Goal: Task Accomplishment & Management: Manage account settings

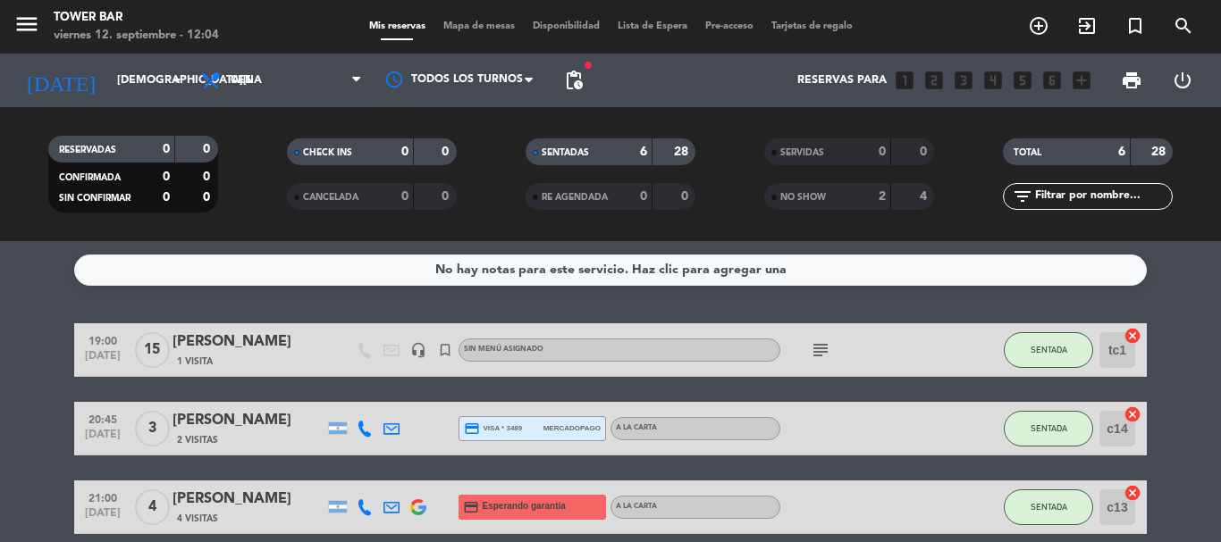
scroll to position [89, 0]
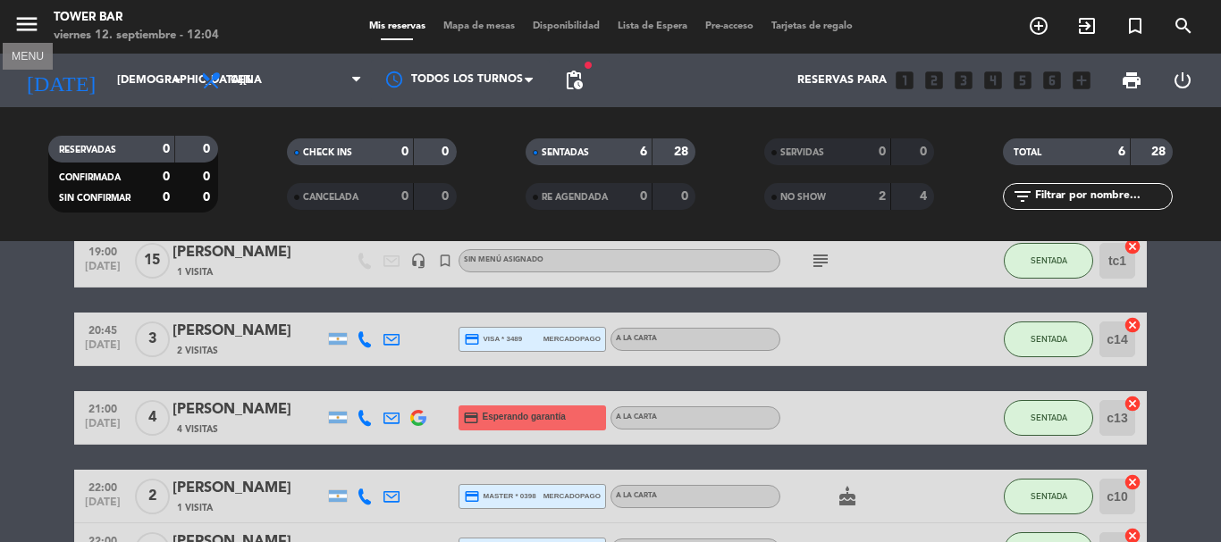
click at [27, 29] on icon "menu" at bounding box center [26, 24] width 27 height 27
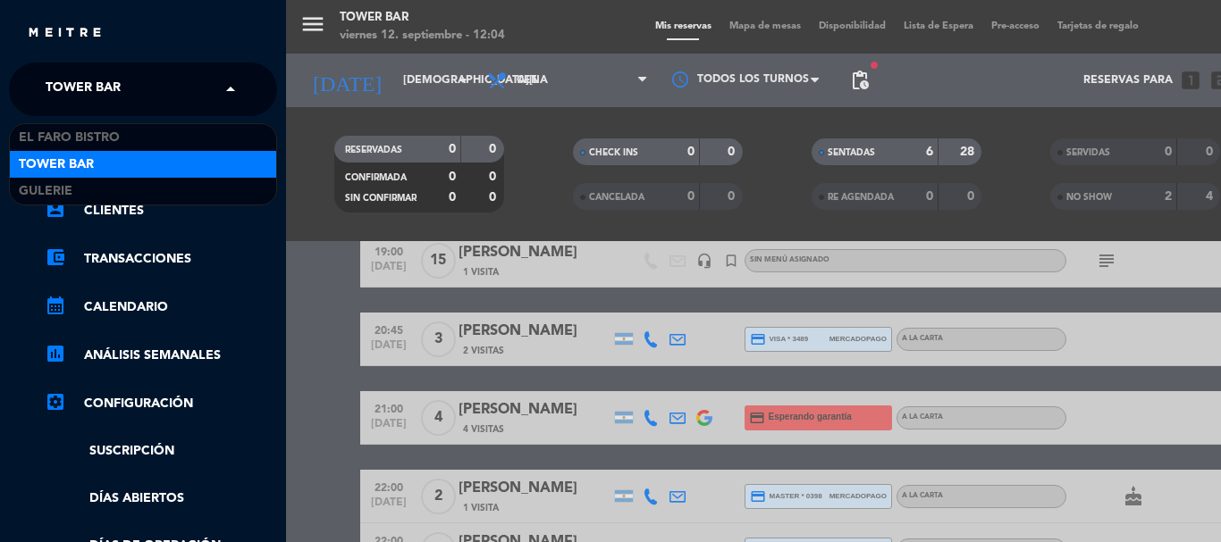
click at [155, 77] on input "text" at bounding box center [145, 90] width 218 height 39
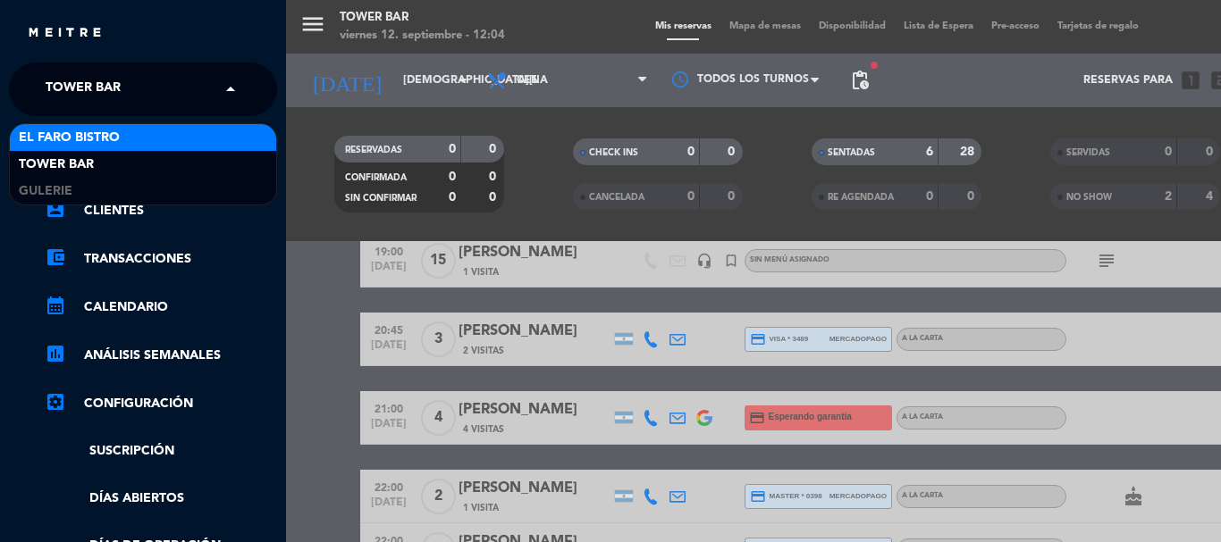
click at [115, 138] on span "El Faro Bistro" at bounding box center [69, 138] width 101 height 21
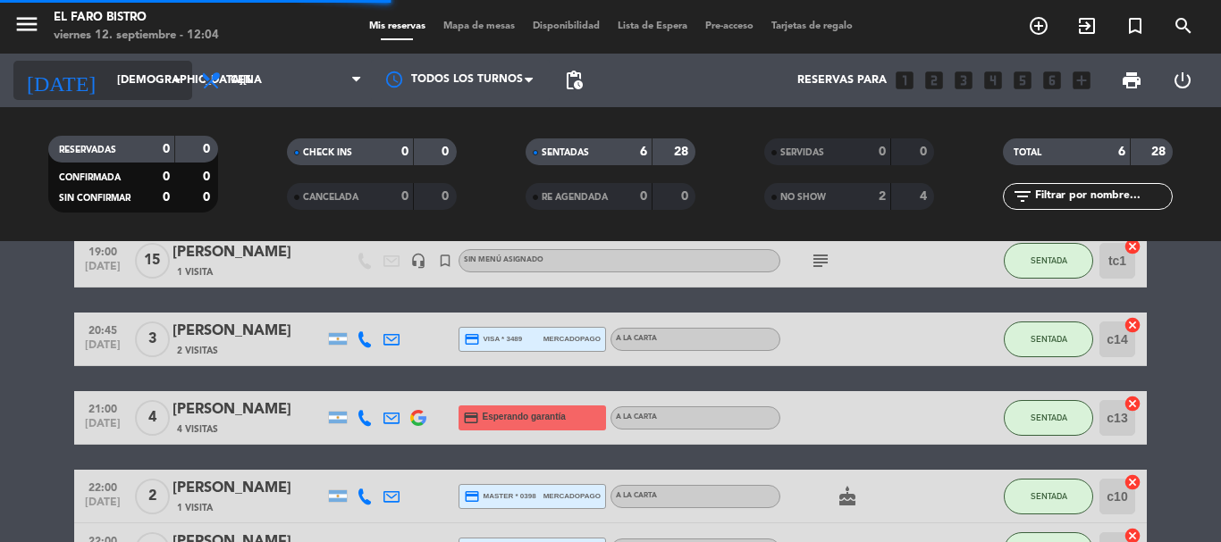
scroll to position [0, 0]
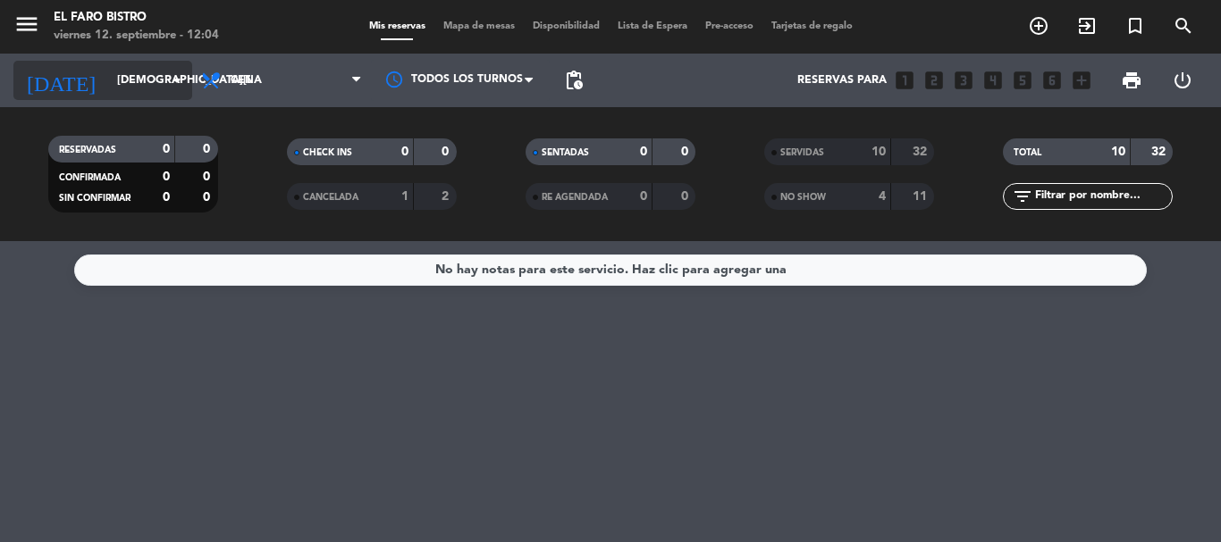
click at [162, 78] on input "[DEMOGRAPHIC_DATA][DATE]" at bounding box center [183, 80] width 151 height 30
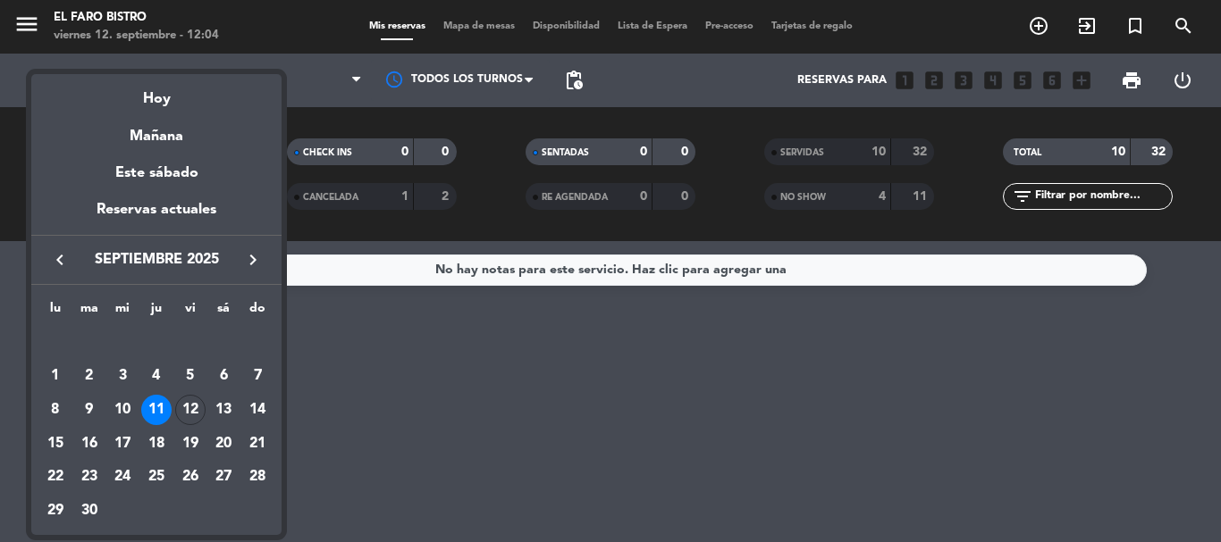
click at [124, 441] on div "17" at bounding box center [122, 444] width 30 height 30
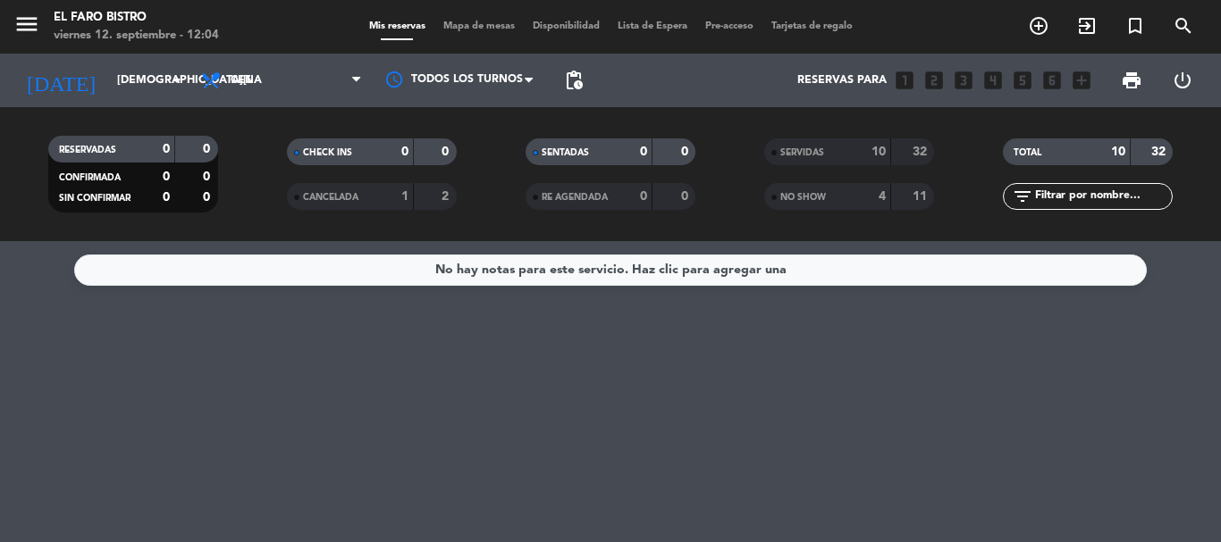
type input "[DATE]"
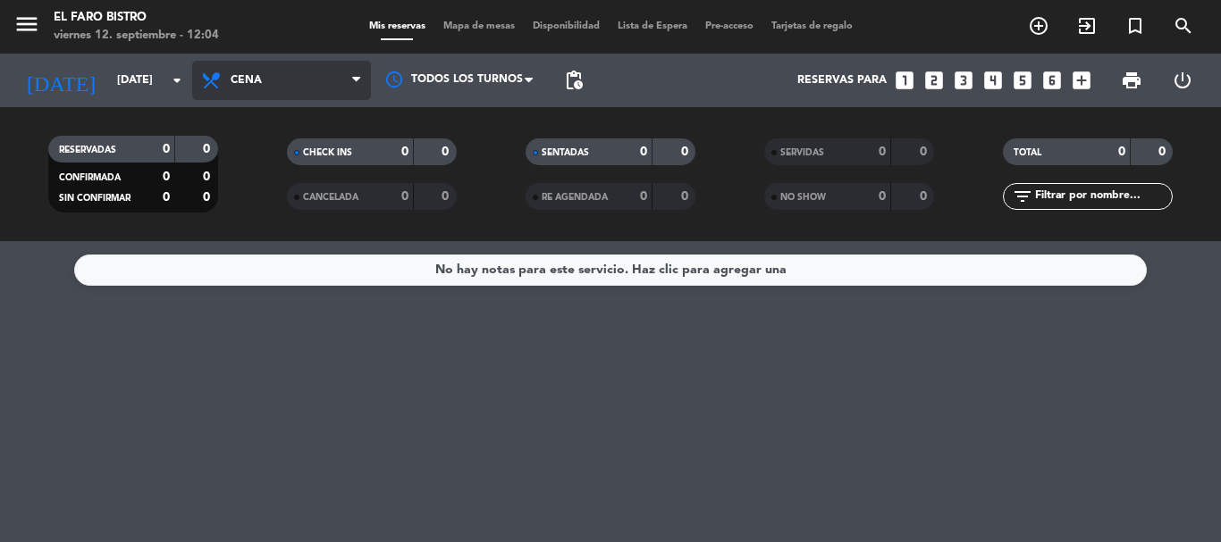
click at [269, 90] on span "Cena" at bounding box center [281, 80] width 179 height 39
click at [275, 159] on div "menu El Faro Bistro [DATE] 12. septiembre - 12:04 Mis reservas Mapa de mesas Di…" at bounding box center [610, 120] width 1221 height 241
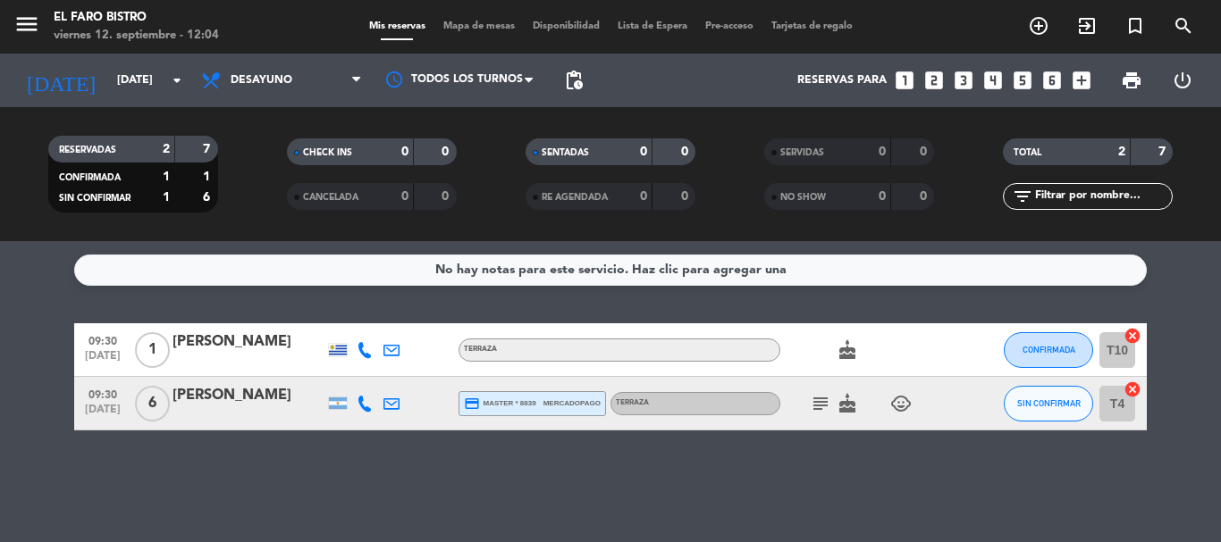
click at [223, 397] on div "[PERSON_NAME]" at bounding box center [248, 395] width 152 height 23
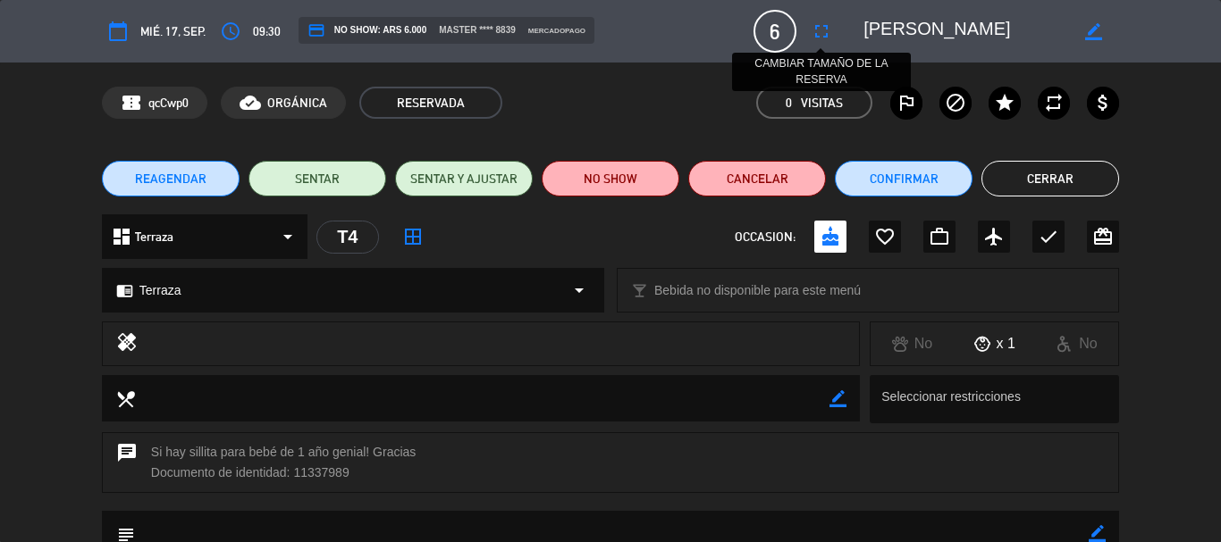
click at [830, 23] on icon "fullscreen" at bounding box center [820, 31] width 21 height 21
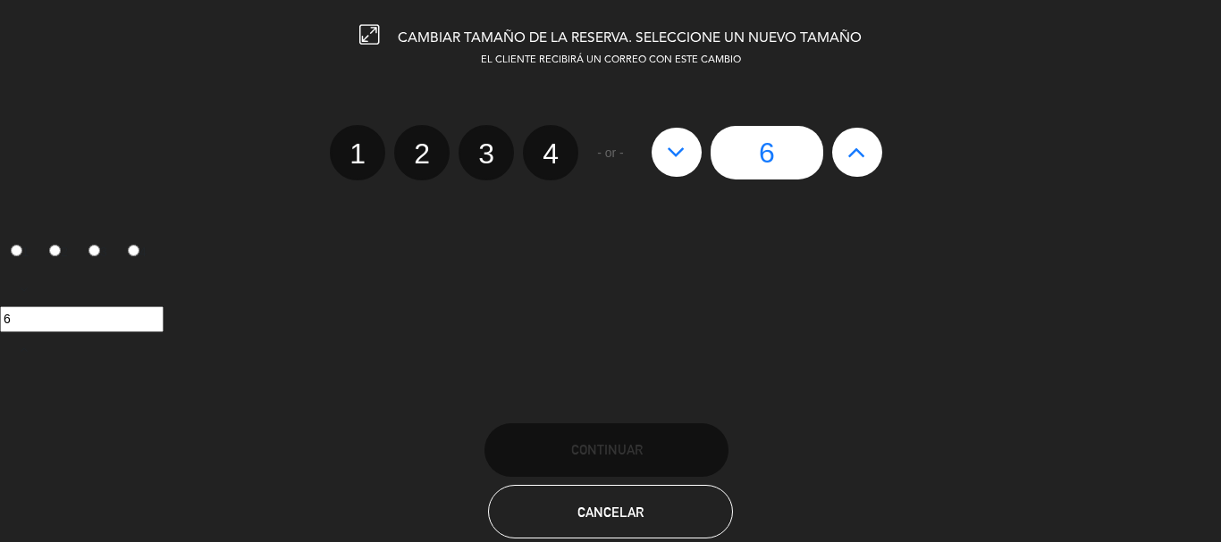
click at [861, 157] on icon at bounding box center [856, 152] width 19 height 29
type input "7"
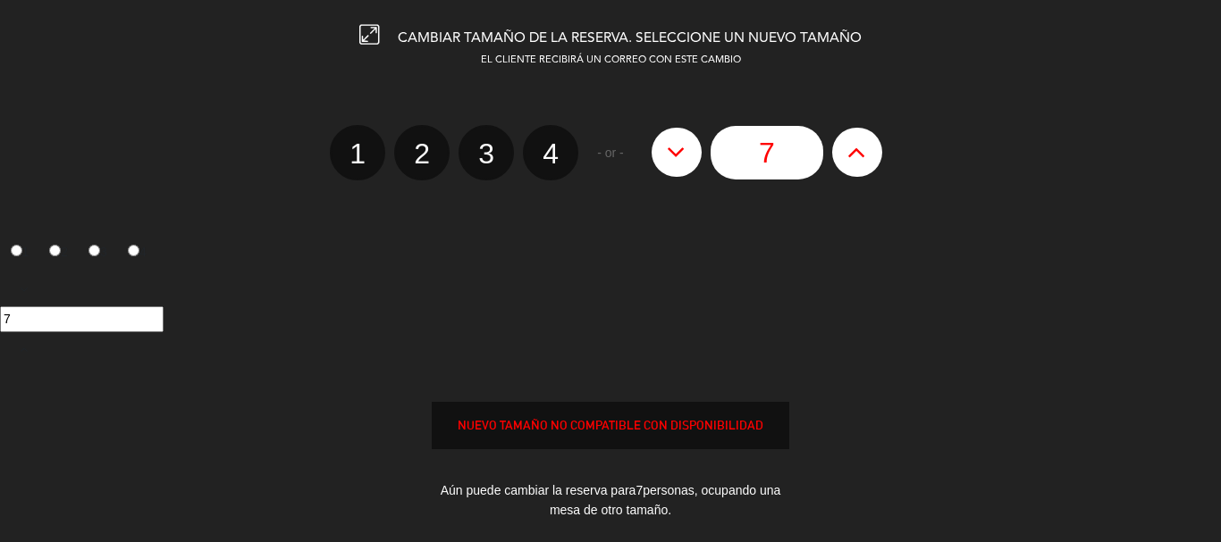
click at [658, 431] on div "NUEVO TAMAÑO NO COMPATIBLE CON DISPONIBILIDAD" at bounding box center [610, 425] width 356 height 21
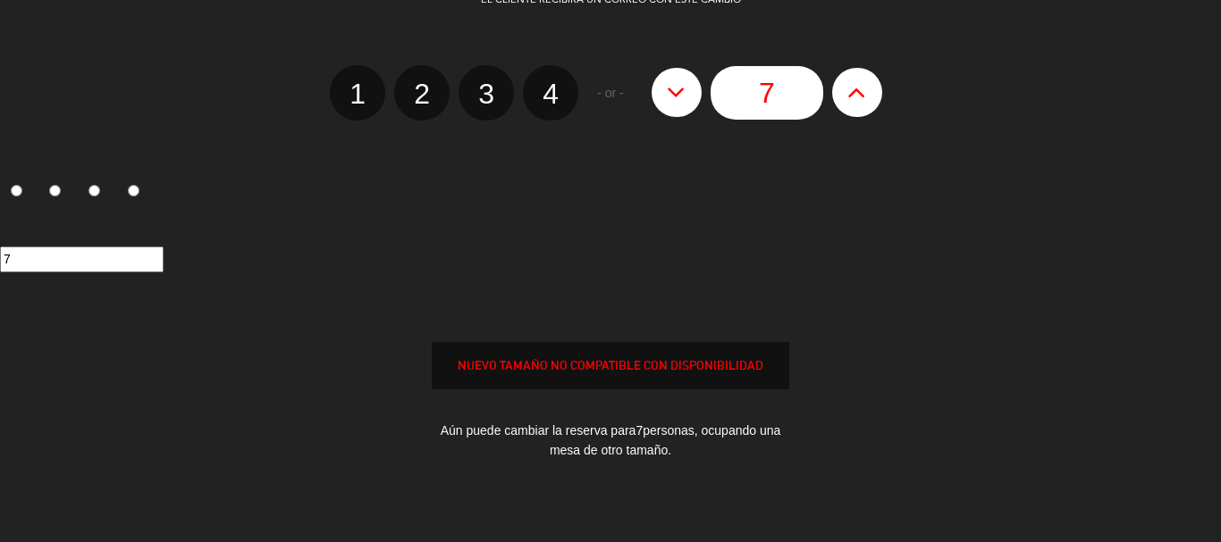
scroll to position [236, 0]
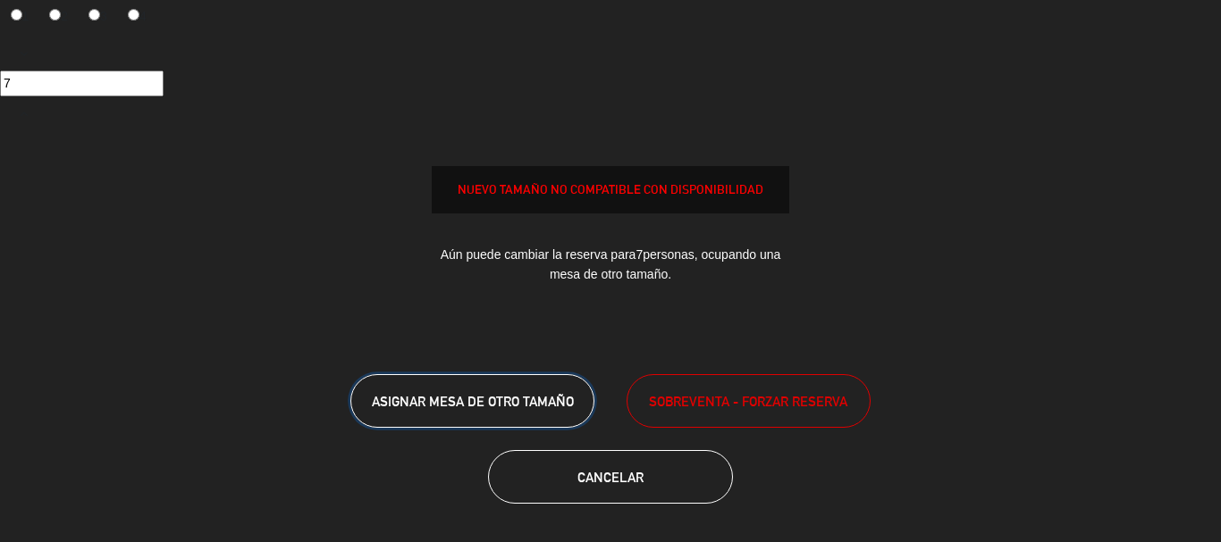
click at [474, 399] on span "ASIGNAR MESA DE OTRO TAMAÑO" at bounding box center [473, 401] width 202 height 15
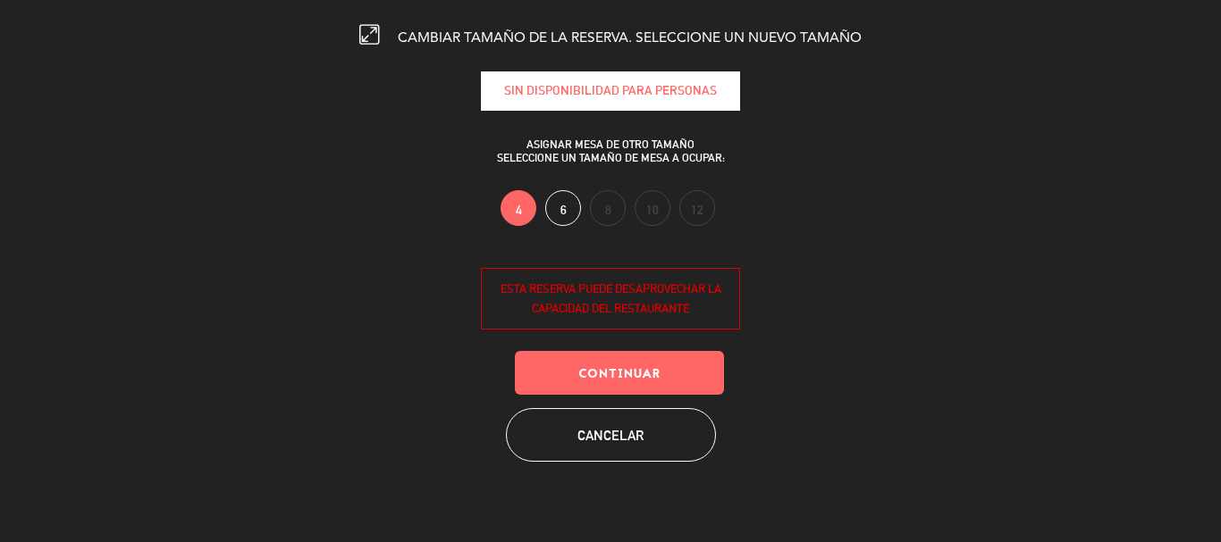
scroll to position [0, 0]
click at [653, 382] on button "Continuar" at bounding box center [619, 373] width 209 height 44
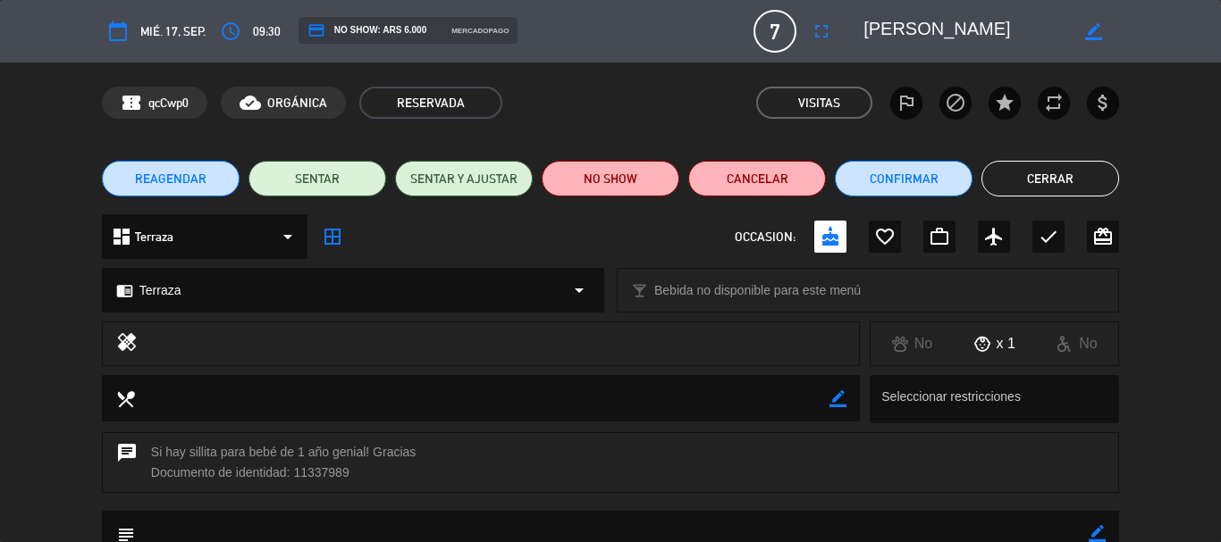
click at [1064, 182] on button "Cerrar" at bounding box center [1050, 179] width 138 height 36
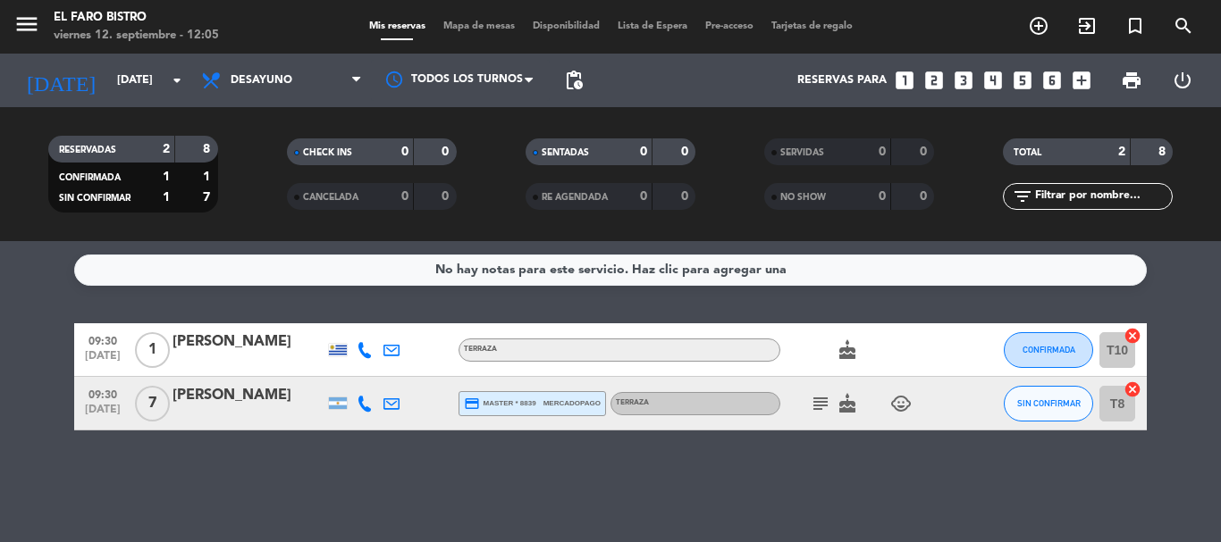
click at [827, 401] on icon "subject" at bounding box center [820, 403] width 21 height 21
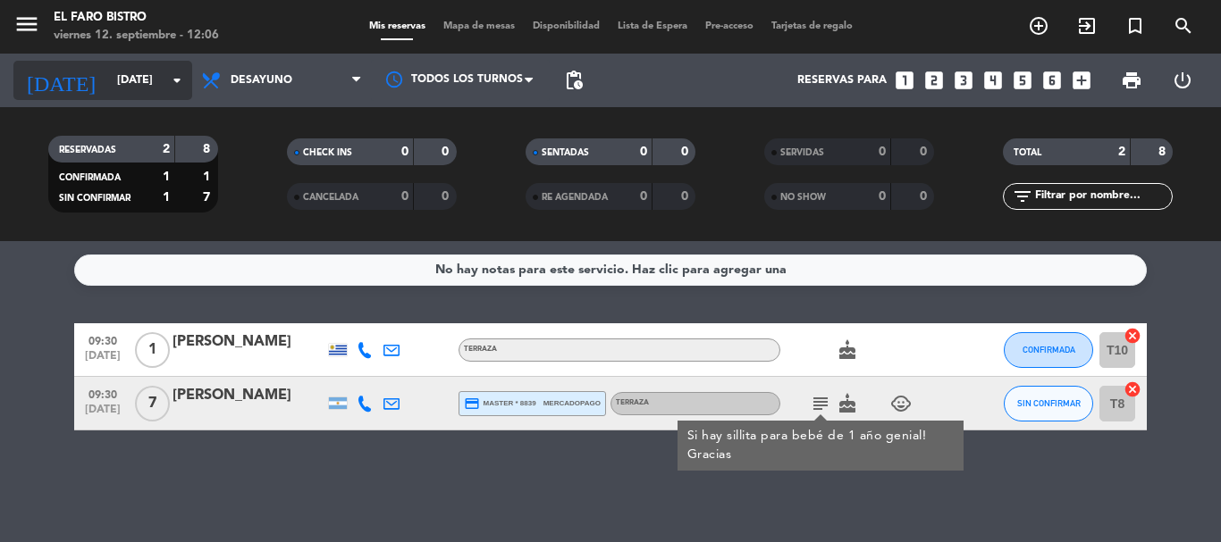
click at [117, 82] on input "[DATE]" at bounding box center [183, 80] width 151 height 30
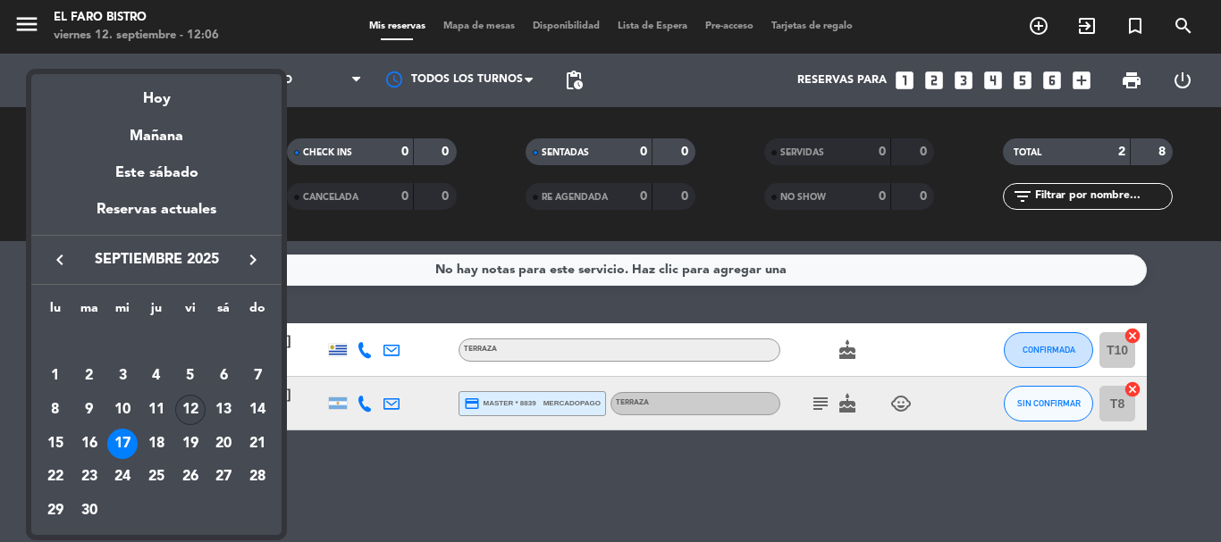
click at [200, 412] on div "12" at bounding box center [190, 410] width 30 height 30
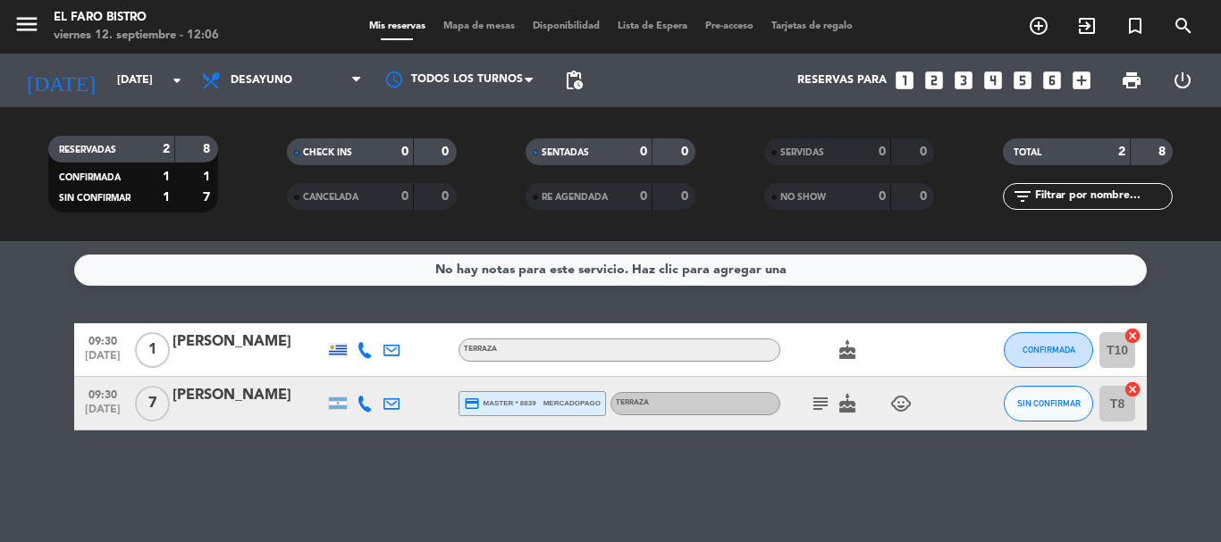
type input "[DATE]"
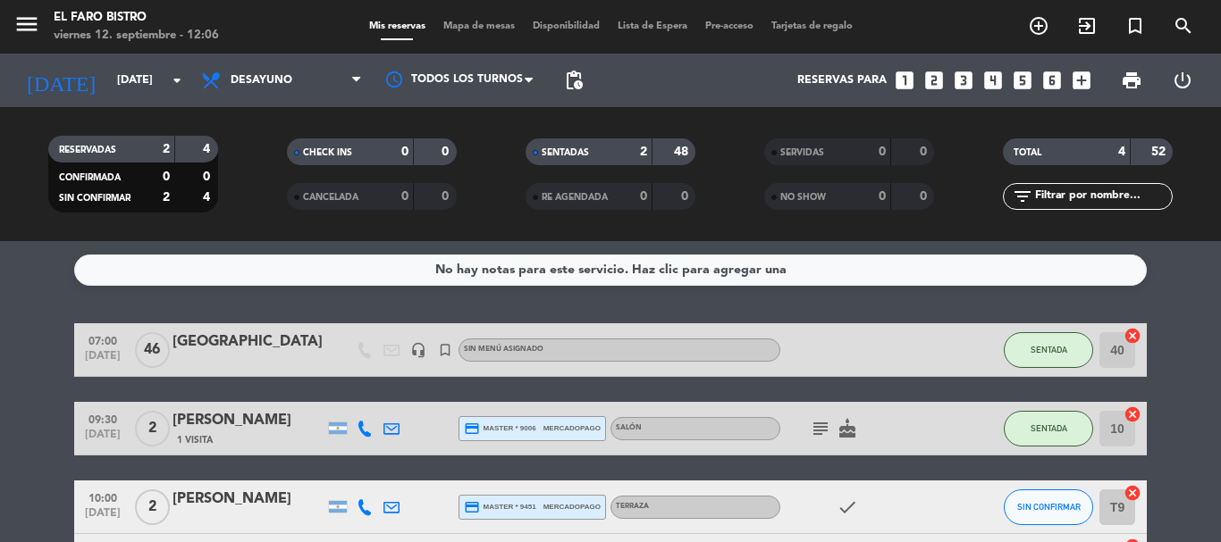
click at [299, 79] on span "Desayuno" at bounding box center [281, 80] width 179 height 39
click at [289, 189] on div "menu El Faro Bistro [DATE] 12. septiembre - 12:06 Mis reservas Mapa de mesas Di…" at bounding box center [610, 120] width 1221 height 241
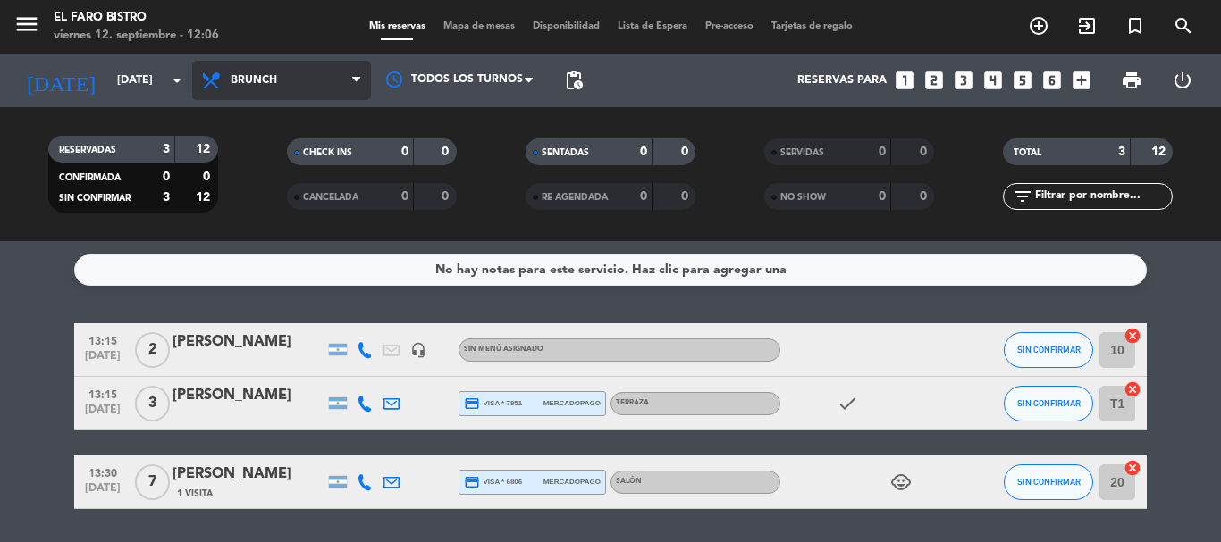
click at [249, 93] on span "Brunch" at bounding box center [281, 80] width 179 height 39
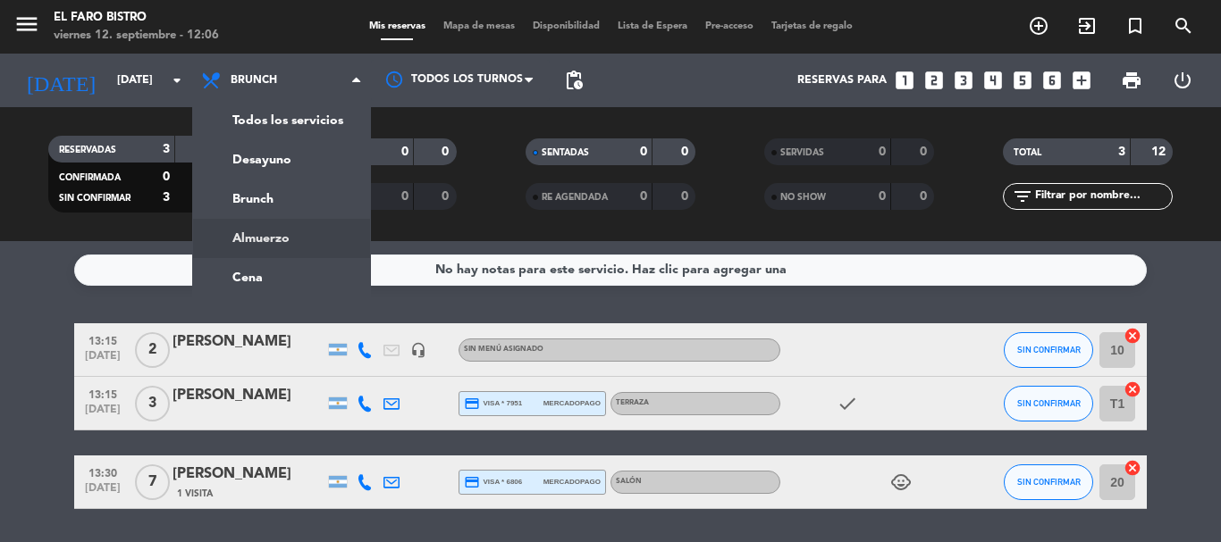
click at [260, 239] on div "menu El Faro Bistro [DATE] 12. septiembre - 12:06 Mis reservas Mapa de mesas Di…" at bounding box center [610, 120] width 1221 height 241
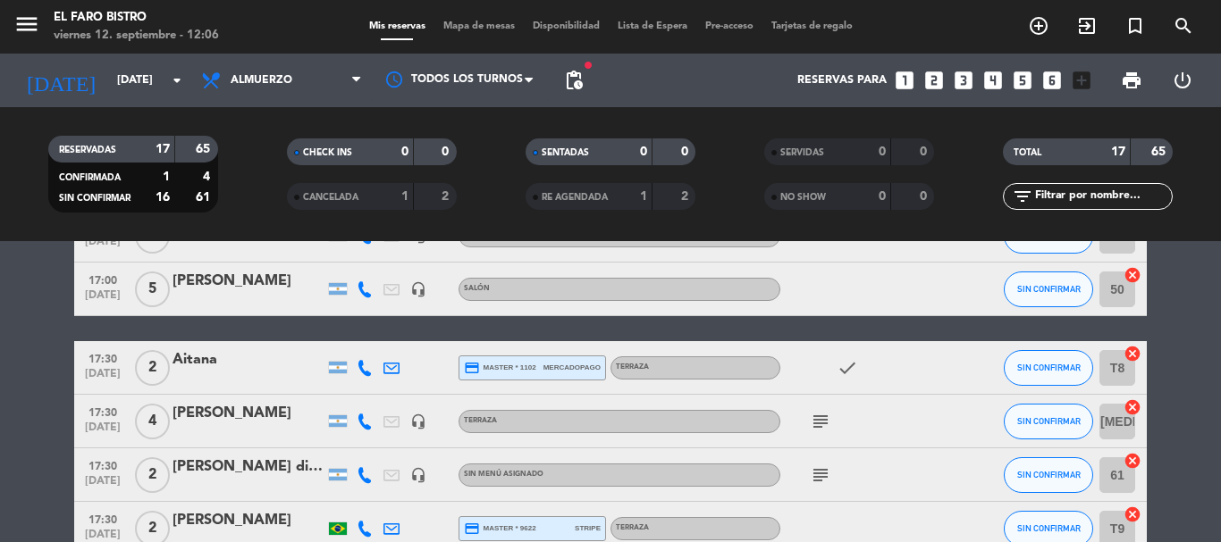
scroll to position [179, 0]
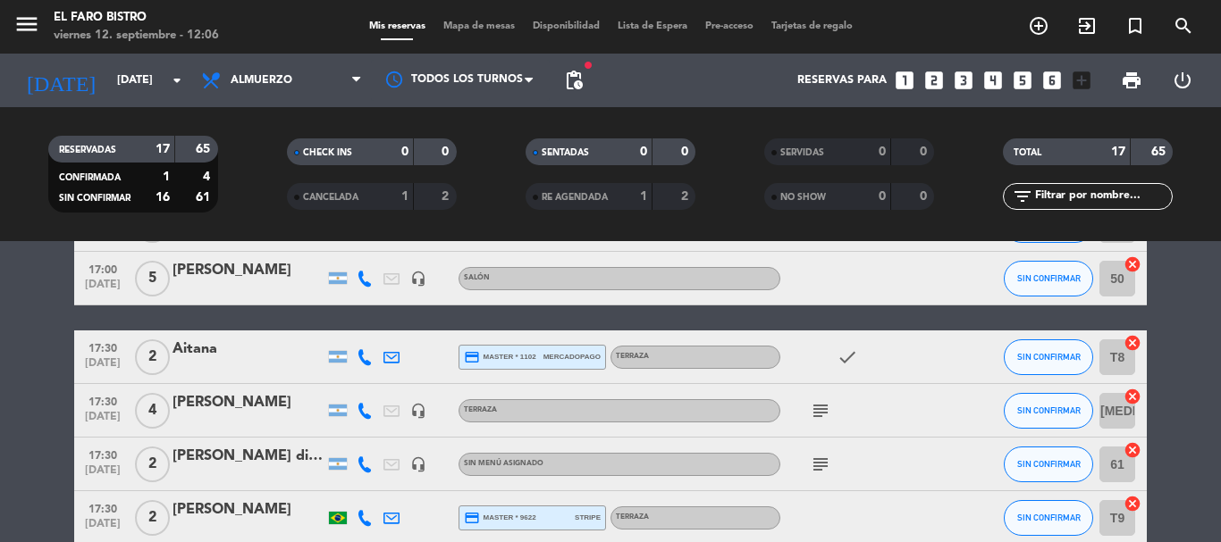
click at [821, 414] on icon "subject" at bounding box center [820, 410] width 21 height 21
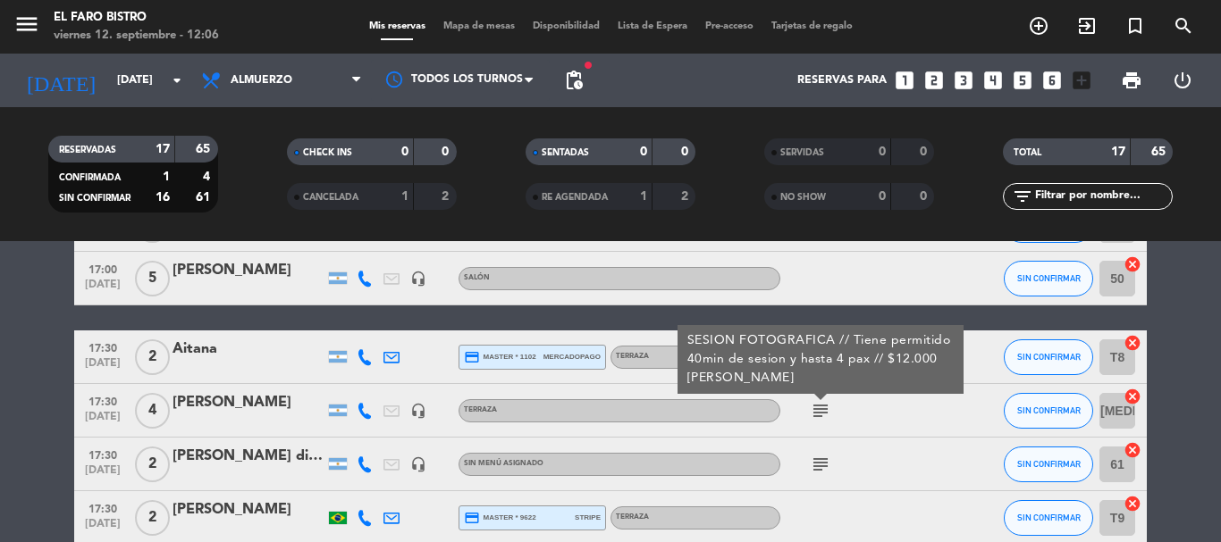
scroll to position [268, 0]
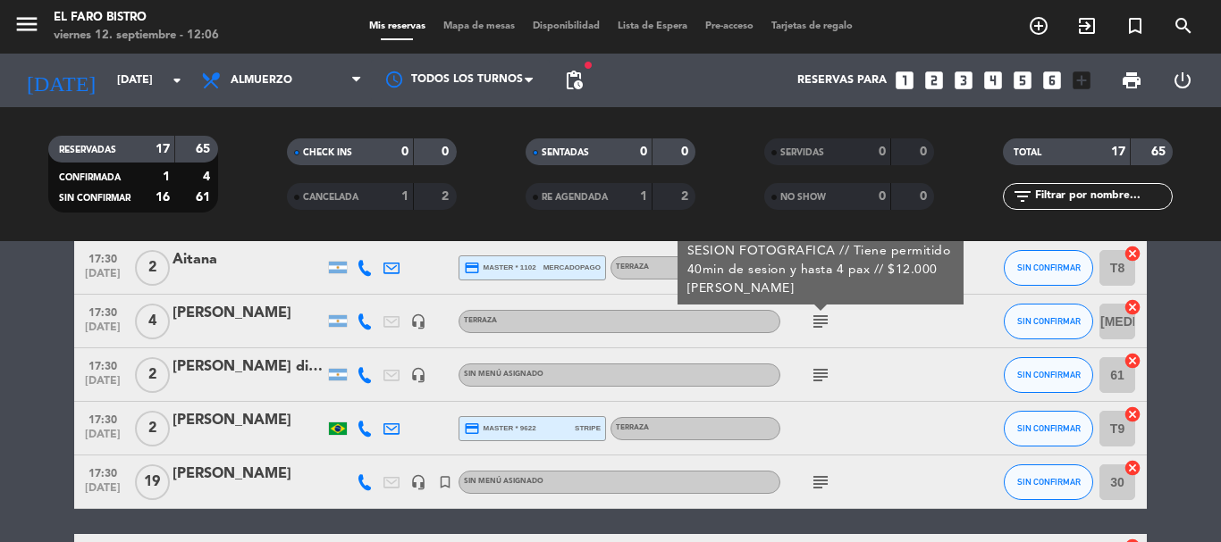
click at [818, 380] on icon "subject" at bounding box center [820, 375] width 21 height 21
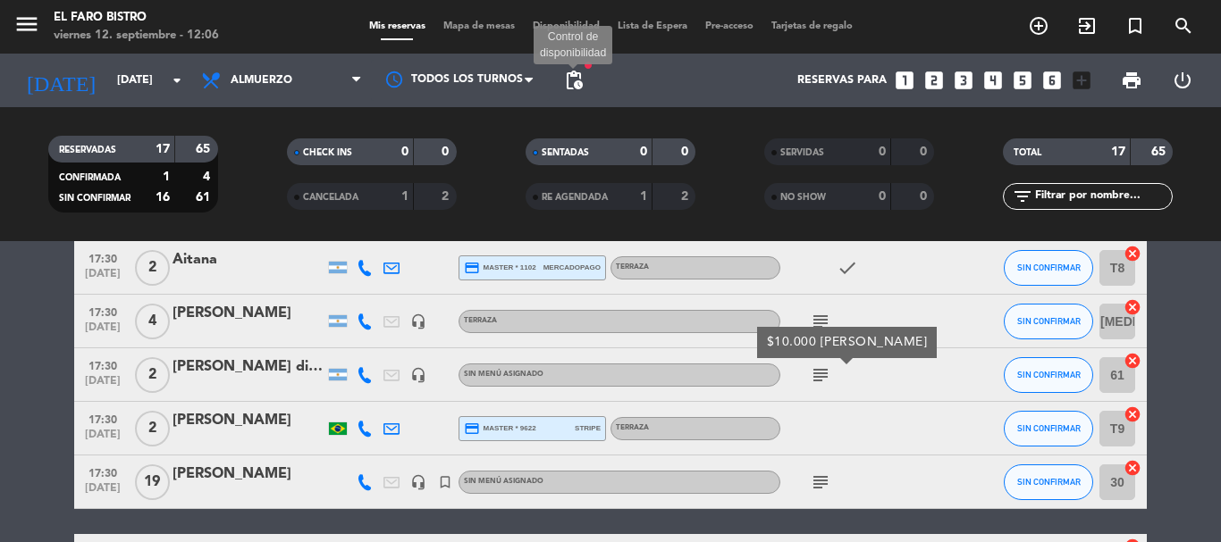
click at [582, 81] on span "pending_actions" at bounding box center [573, 80] width 21 height 21
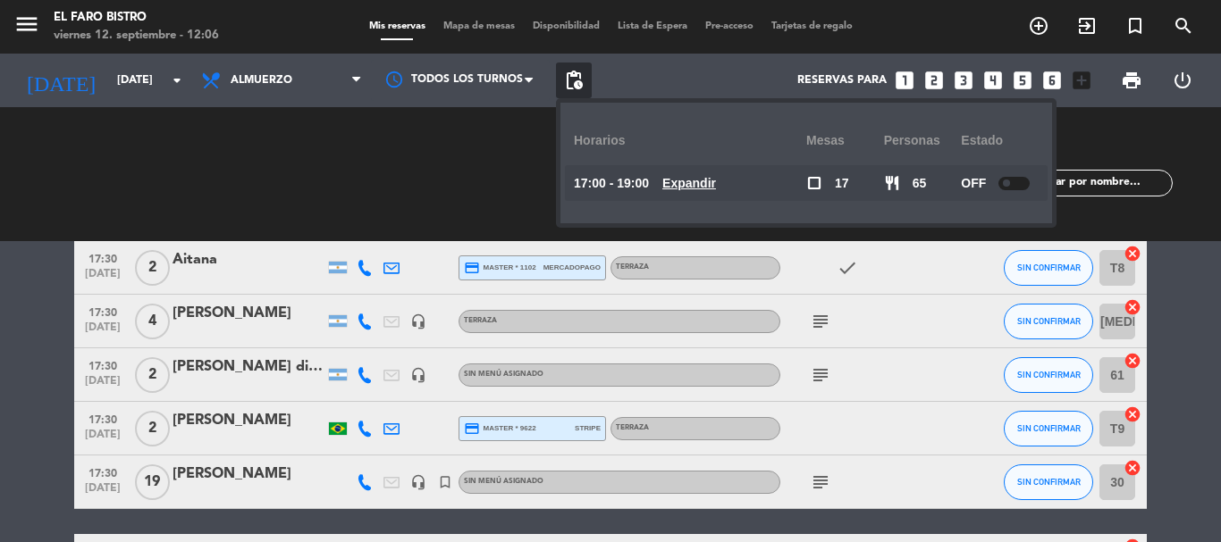
click at [582, 81] on span "pending_actions" at bounding box center [573, 80] width 21 height 21
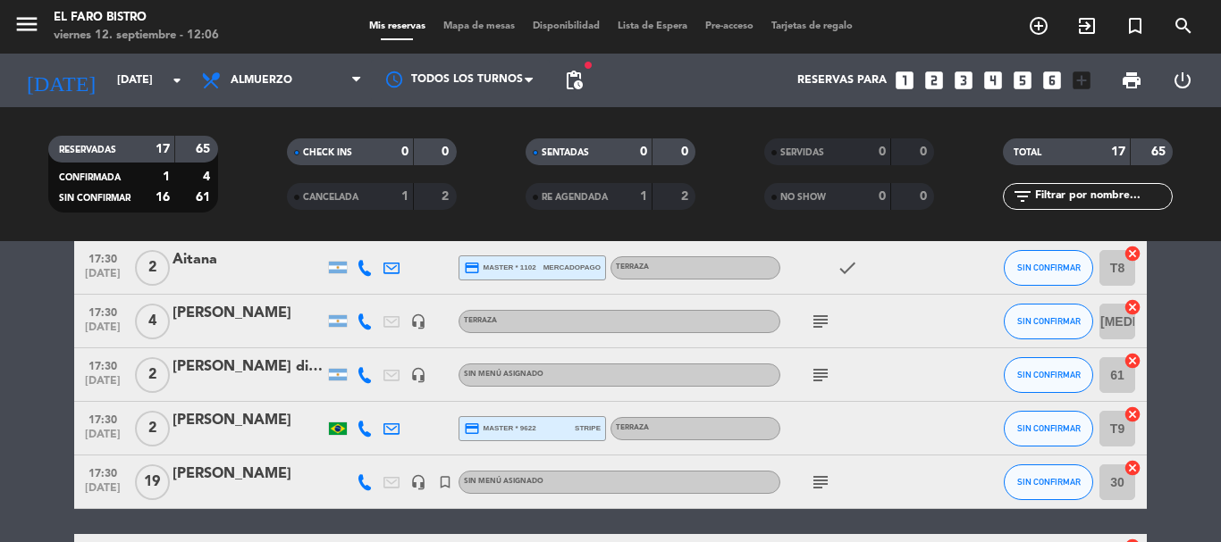
click at [824, 485] on icon "subject" at bounding box center [820, 482] width 21 height 21
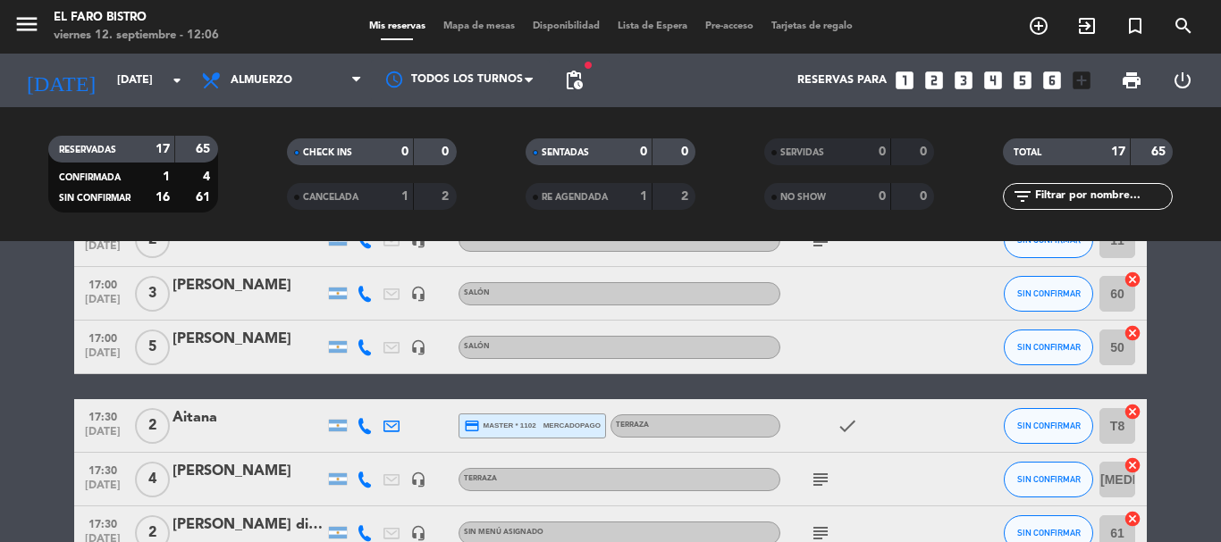
scroll to position [103, 0]
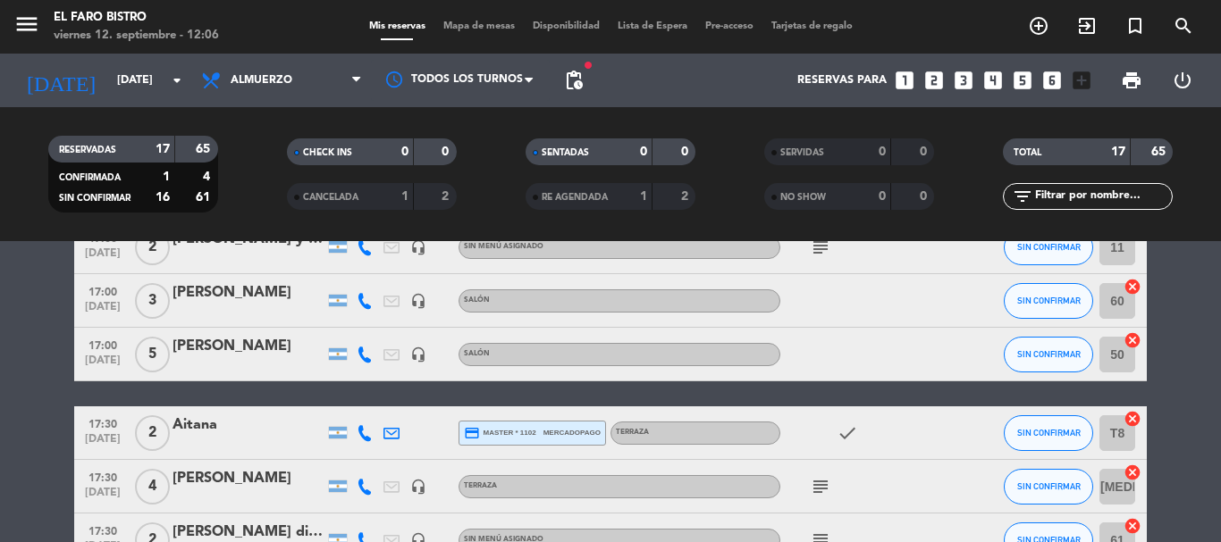
click at [820, 485] on icon "subject" at bounding box center [820, 486] width 21 height 21
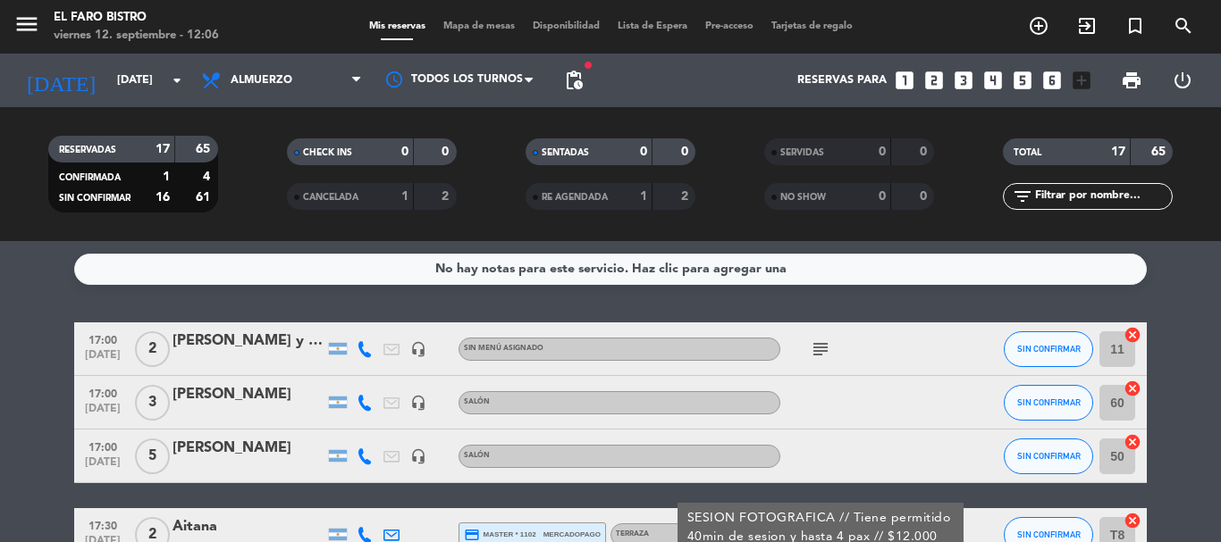
scroll to position [0, 0]
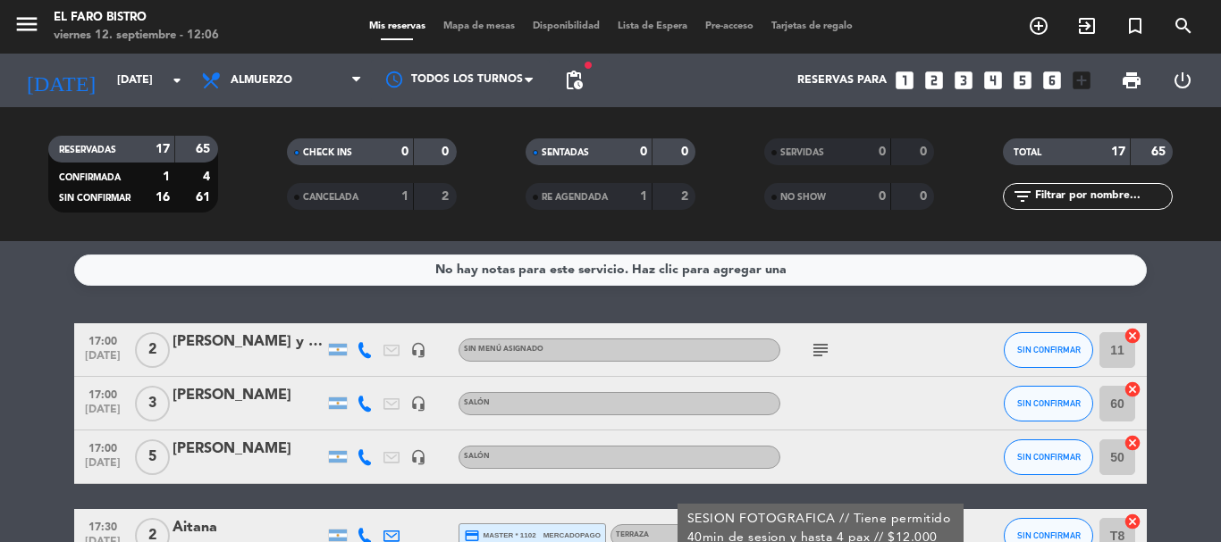
click at [814, 347] on icon "subject" at bounding box center [820, 350] width 21 height 21
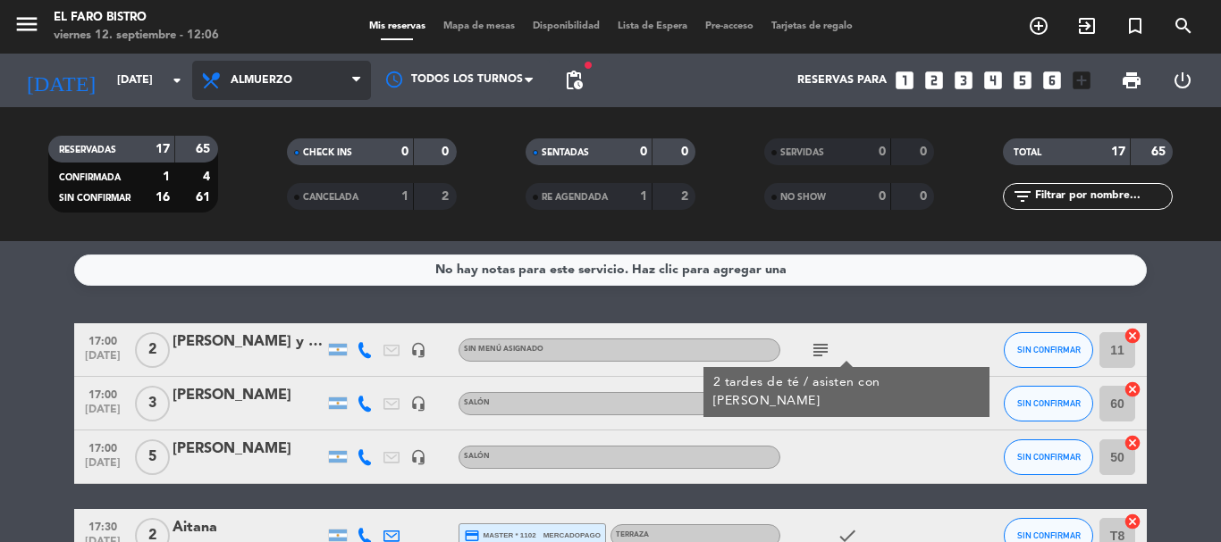
click at [290, 73] on span "Almuerzo" at bounding box center [281, 80] width 179 height 39
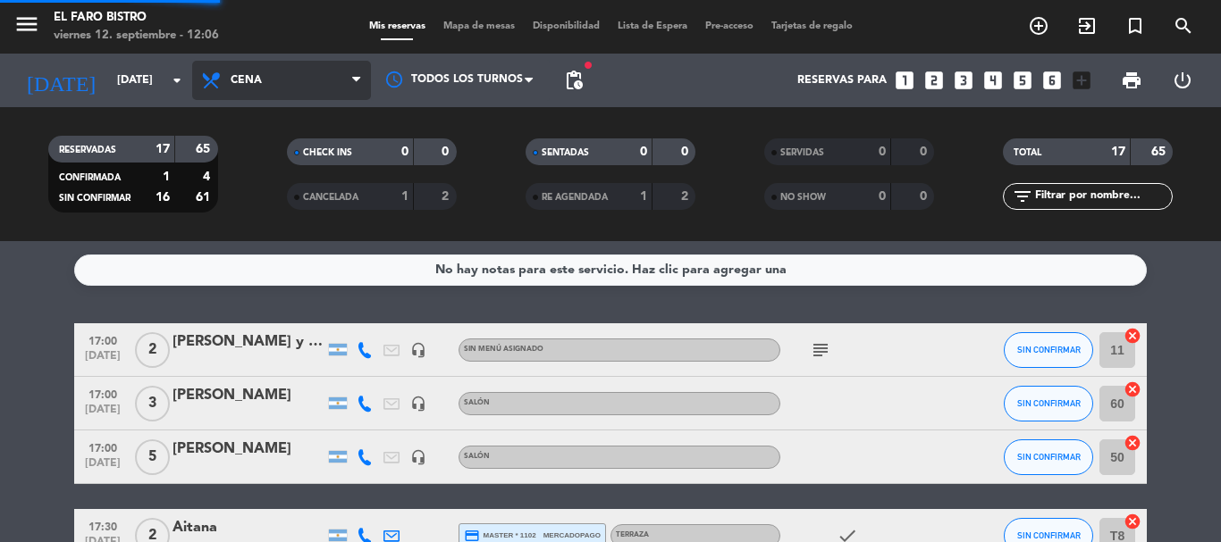
click at [289, 279] on ng-component "menu El Faro Bistro [DATE] 12. septiembre - 12:06 Mis reservas Mapa de mesas Di…" at bounding box center [610, 271] width 1221 height 542
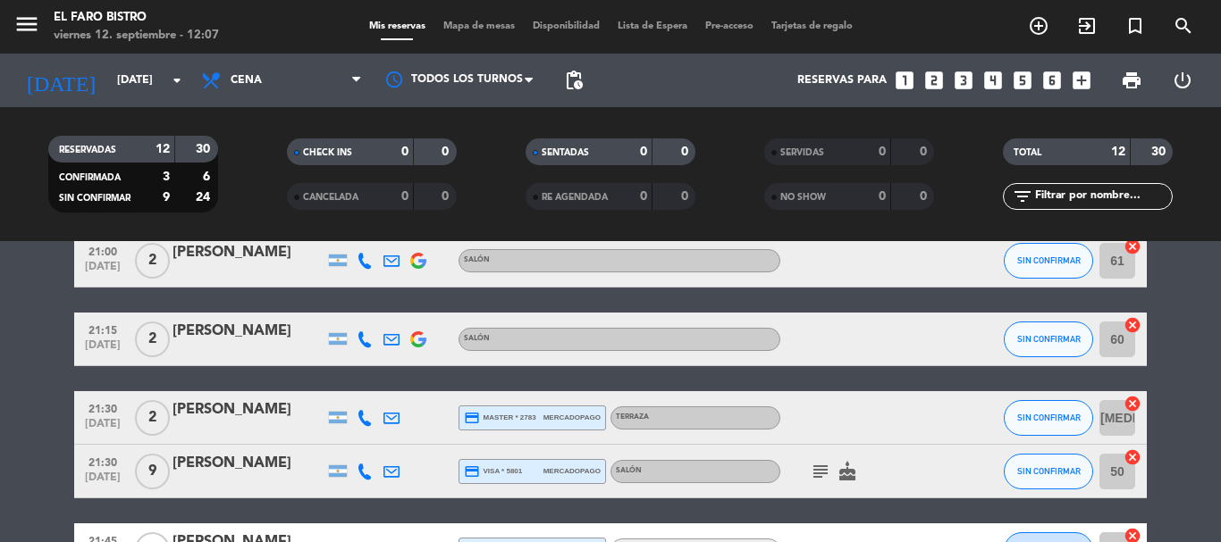
scroll to position [179, 0]
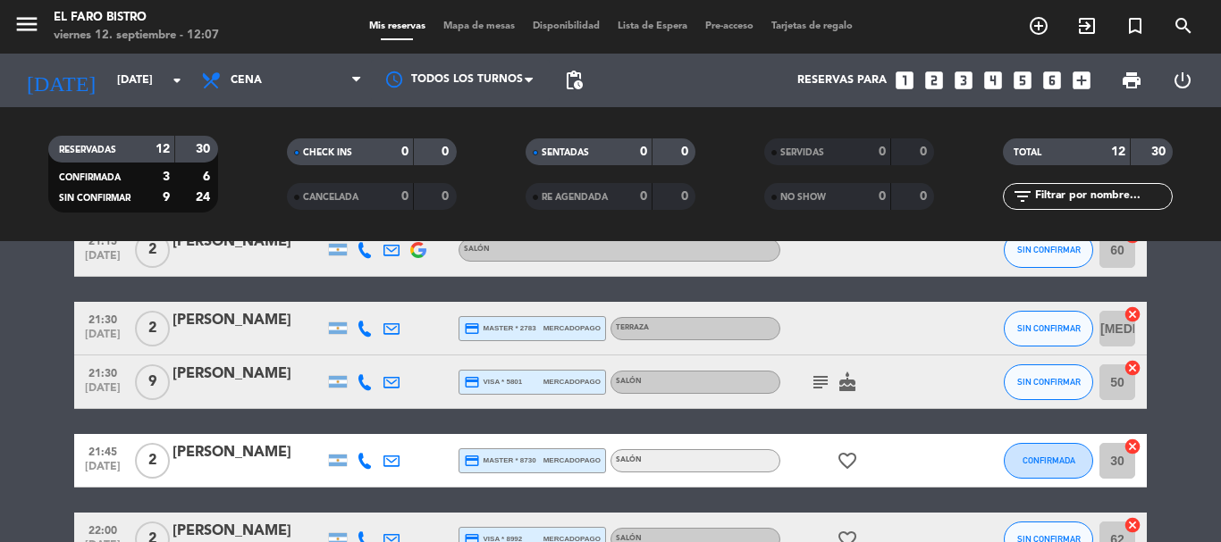
click at [813, 393] on div "subject cake" at bounding box center [860, 382] width 161 height 53
click at [824, 382] on icon "subject" at bounding box center [820, 382] width 21 height 21
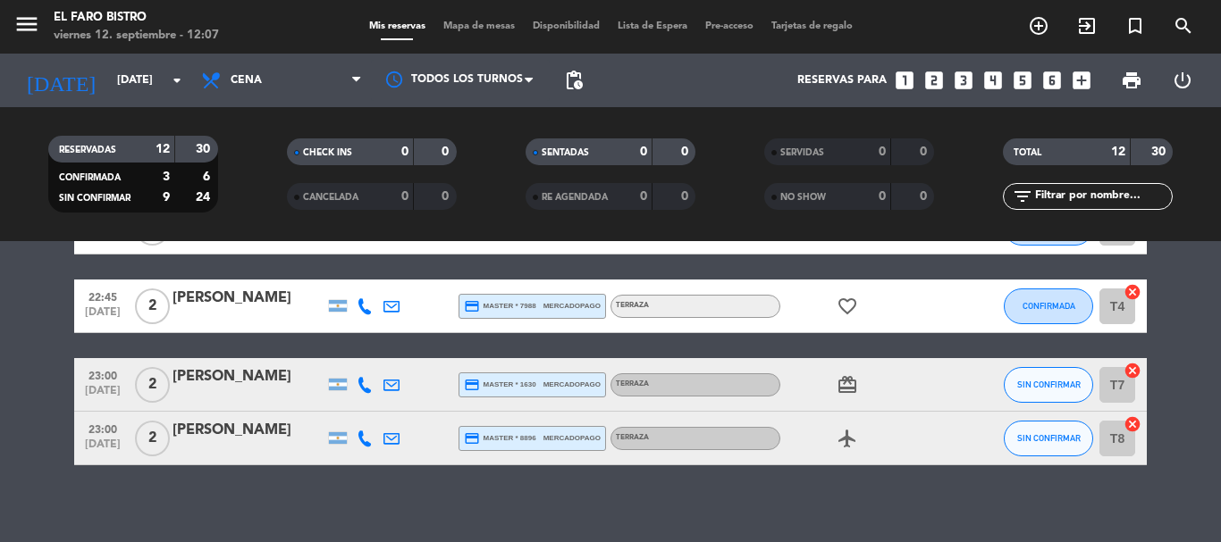
scroll to position [664, 0]
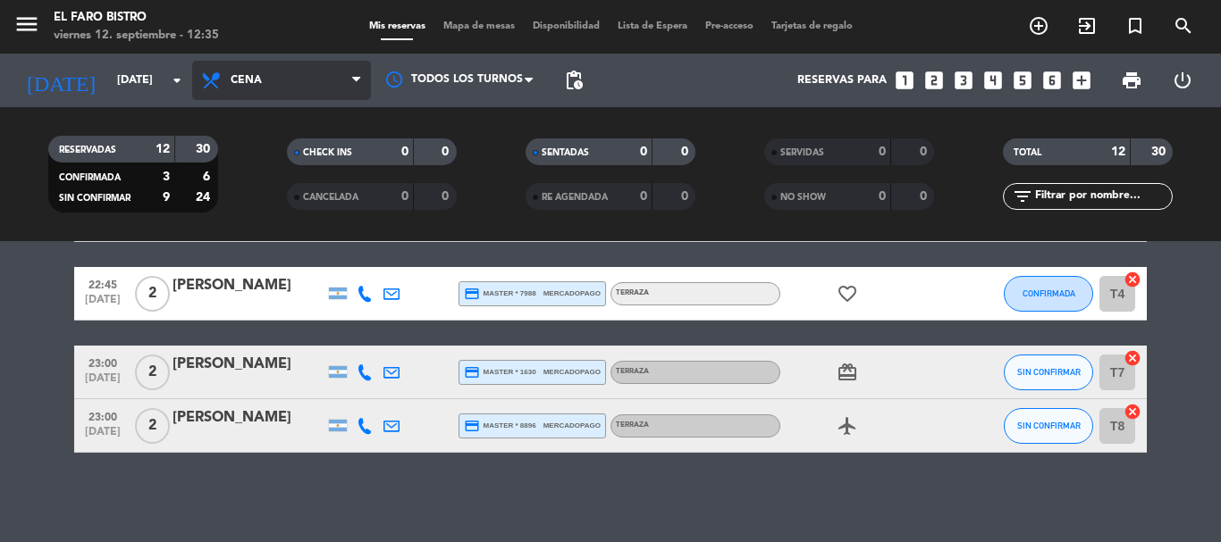
click at [256, 78] on span "Cena" at bounding box center [246, 80] width 31 height 13
click at [264, 226] on div "menu El Faro Bistro [DATE] 12. septiembre - 12:35 Mis reservas Mapa de mesas Di…" at bounding box center [610, 120] width 1221 height 241
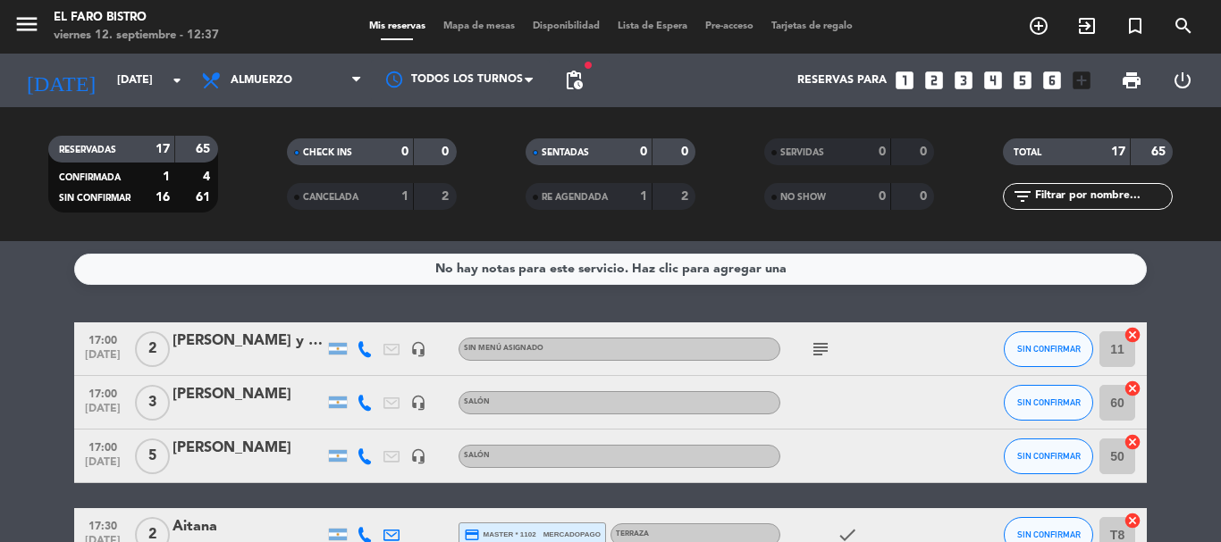
scroll to position [0, 0]
